Goal: Task Accomplishment & Management: Manage account settings

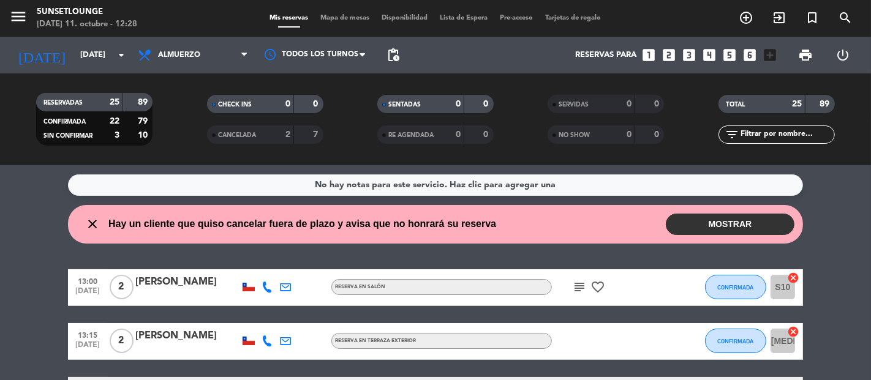
click at [719, 223] on button "MOSTRAR" at bounding box center [730, 224] width 129 height 21
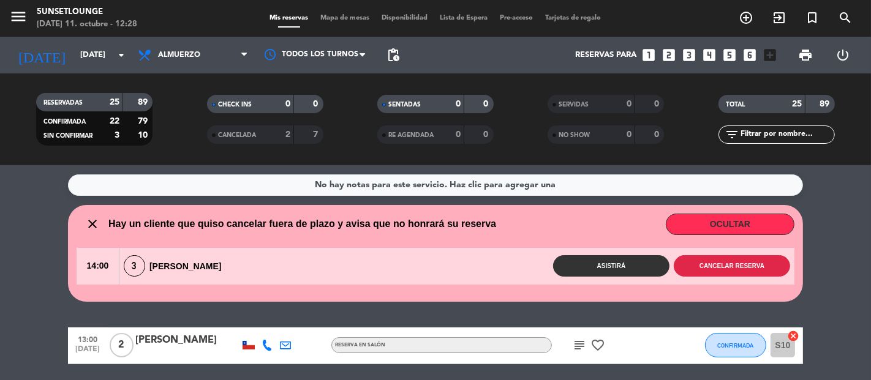
click at [735, 266] on button "Cancelar reserva" at bounding box center [732, 265] width 116 height 21
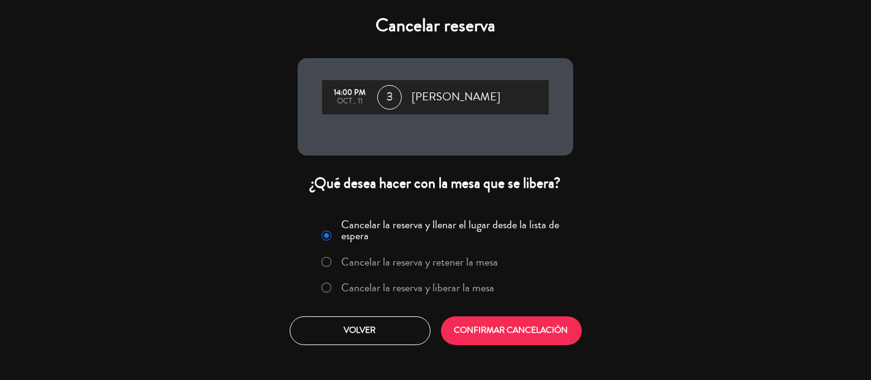
click at [456, 265] on label "Cancelar la reserva y retener la mesa" at bounding box center [420, 262] width 157 height 11
click at [513, 330] on button "CONFIRMAR CANCELACIÓN" at bounding box center [511, 331] width 141 height 29
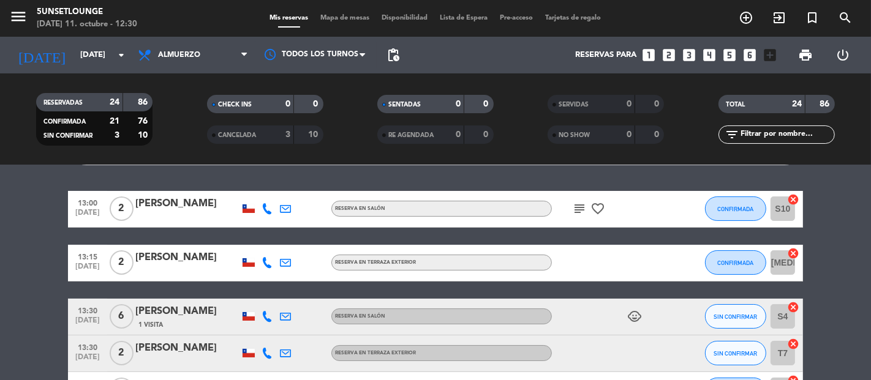
scroll to position [84, 0]
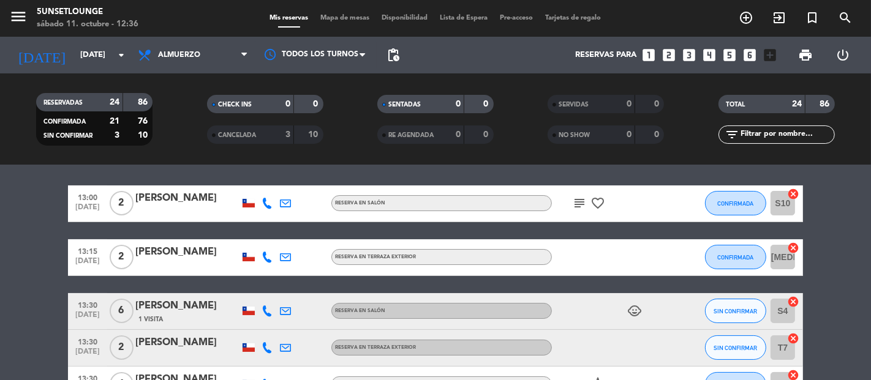
click at [325, 17] on span "Mapa de mesas" at bounding box center [345, 18] width 61 height 7
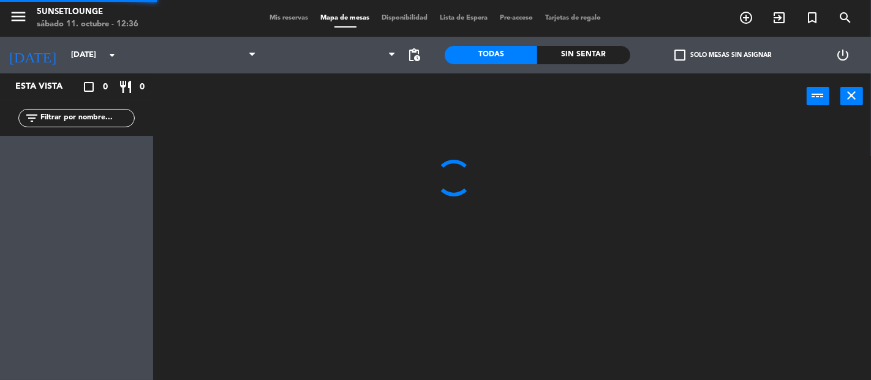
click at [341, 18] on span "Mapa de mesas" at bounding box center [345, 18] width 61 height 7
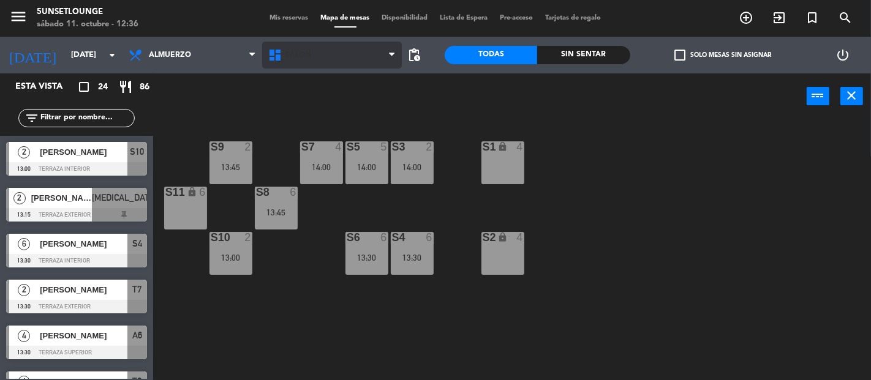
click at [359, 63] on span "Salón" at bounding box center [332, 55] width 140 height 27
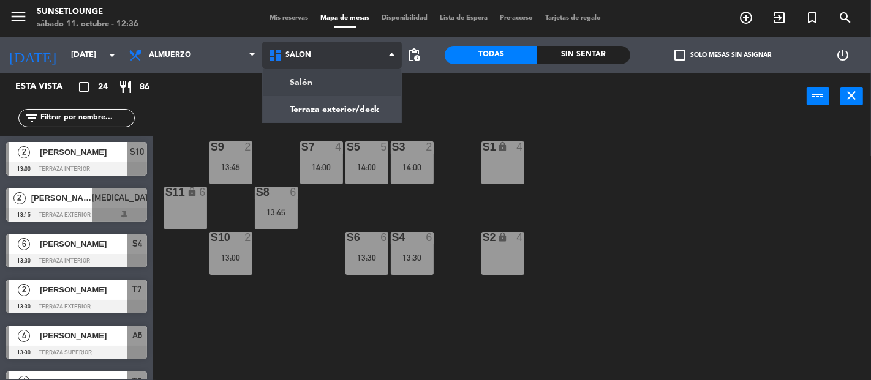
click at [353, 110] on ng-component "menu 5unsetlounge [DATE] 11. octubre - 12:36 Mis reservas Mapa de mesas Disponi…" at bounding box center [435, 190] width 871 height 380
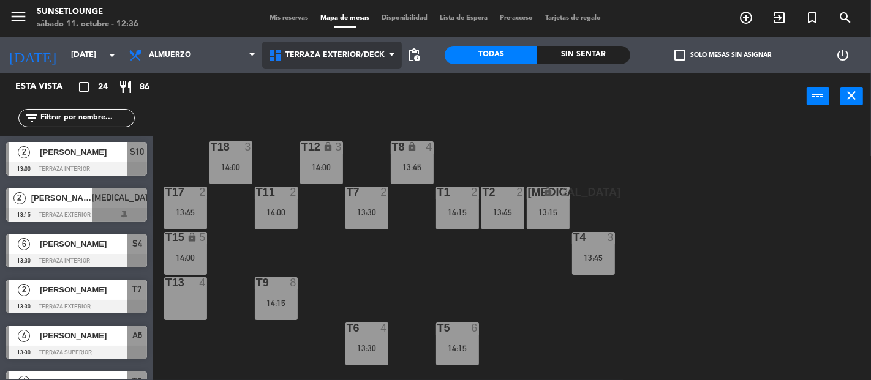
click at [317, 52] on span "Terraza exterior/deck" at bounding box center [334, 55] width 99 height 9
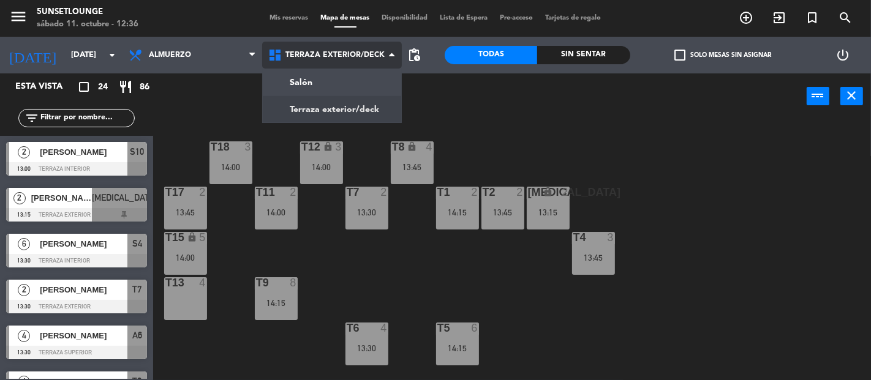
click at [302, 81] on ng-component "menu 5unsetlounge [DATE] 11. octubre - 12:36 Mis reservas Mapa de mesas Disponi…" at bounding box center [435, 190] width 871 height 380
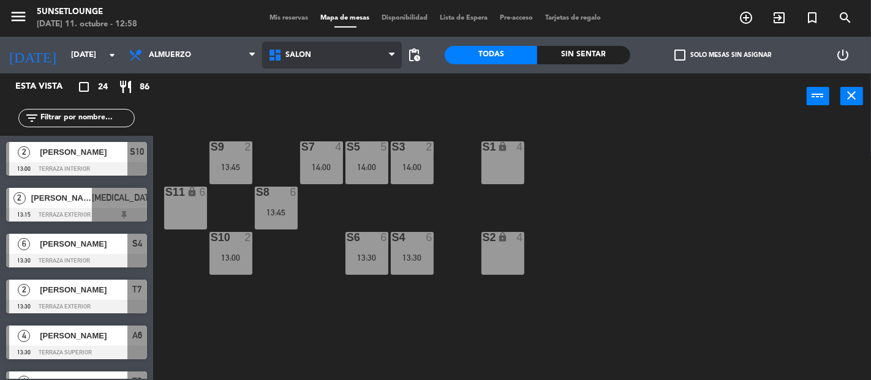
click at [372, 57] on span "Salón" at bounding box center [332, 55] width 140 height 27
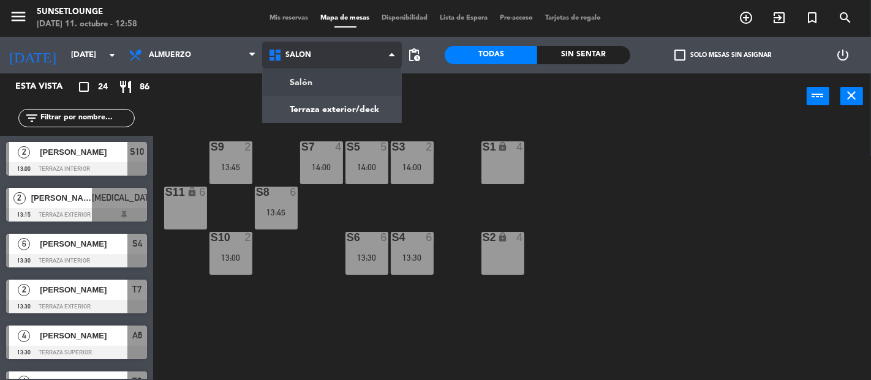
click at [365, 113] on ng-component "menu 5unsetlounge [DATE] 11. octubre - 12:58 Mis reservas Mapa de mesas Disponi…" at bounding box center [435, 190] width 871 height 380
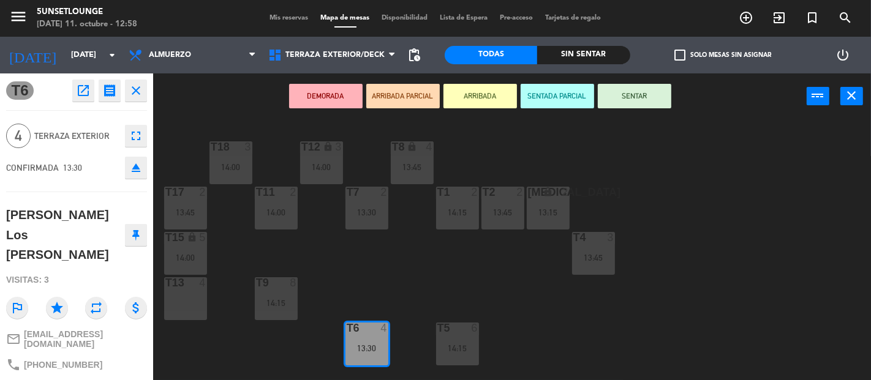
click at [427, 305] on div "T18 3 14:00 T12 lock 3 14:00 T8 lock 4 13:45 t17 2 13:45 T11 2 14:00 T7 2 13:30…" at bounding box center [516, 249] width 709 height 261
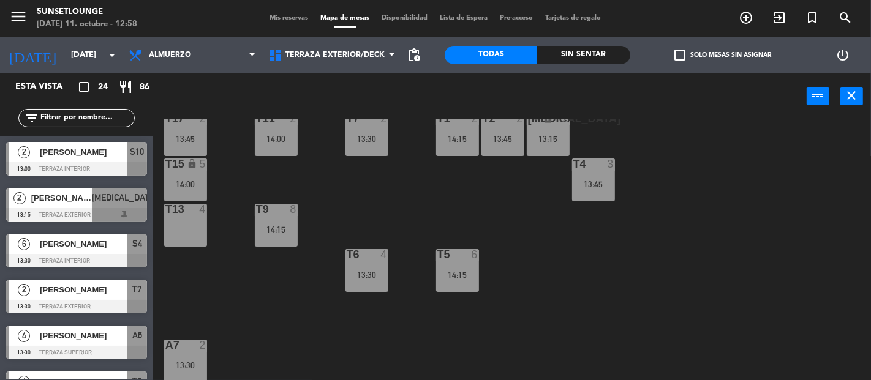
scroll to position [166, 0]
